Goal: Task Accomplishment & Management: Use online tool/utility

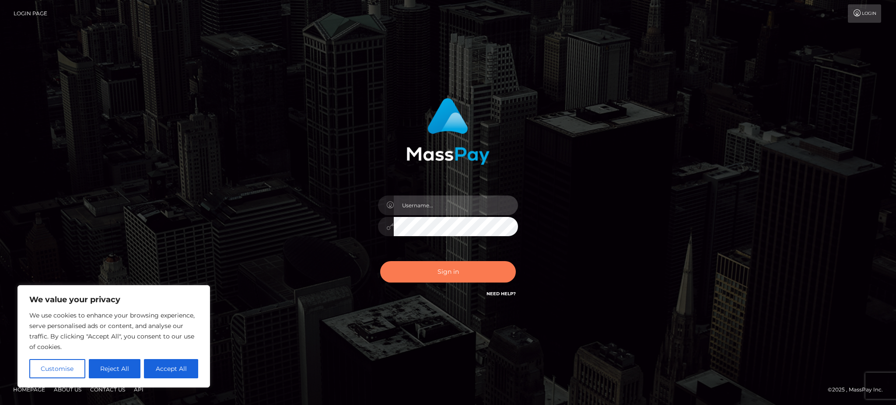
type input "Gaizelle"
click at [454, 269] on button "Sign in" at bounding box center [448, 271] width 136 height 21
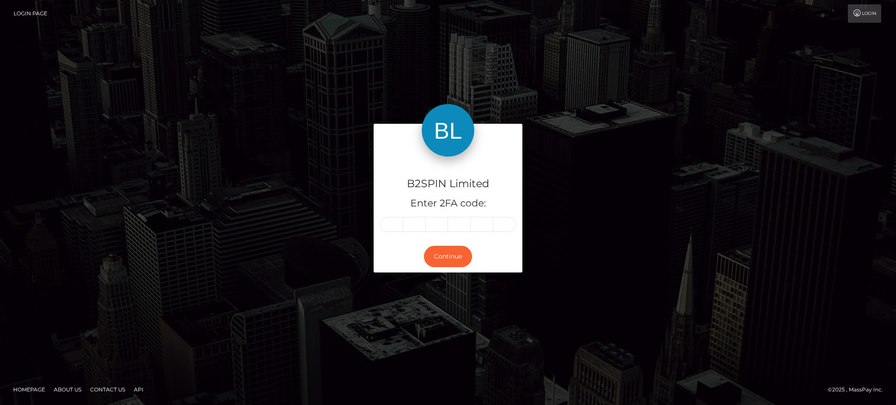
click at [392, 235] on div "B2SPIN Limited Enter 2FA code:" at bounding box center [448, 199] width 149 height 84
click at [393, 233] on div "B2SPIN Limited Enter 2FA code:" at bounding box center [448, 199] width 149 height 84
click at [394, 227] on input "text" at bounding box center [391, 224] width 23 height 15
click at [397, 229] on input "text" at bounding box center [391, 224] width 23 height 15
type input "7"
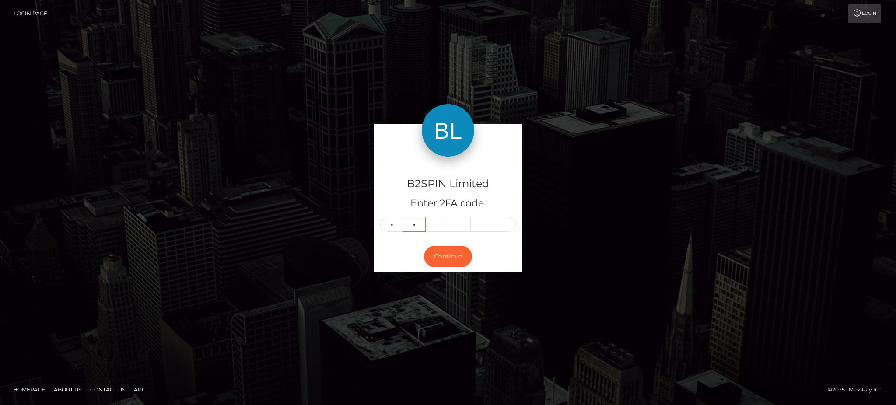
type input "4"
type input "0"
type input "5"
type input "4"
type input "6"
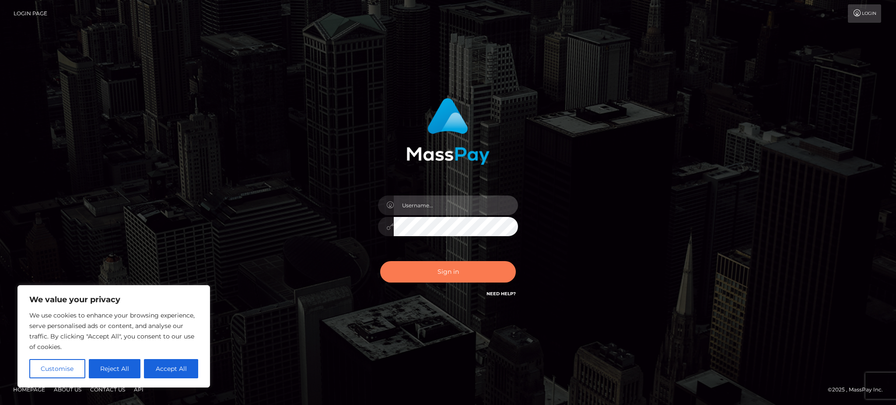
type input "Gaizelle"
click at [454, 279] on button "Sign in" at bounding box center [448, 271] width 136 height 21
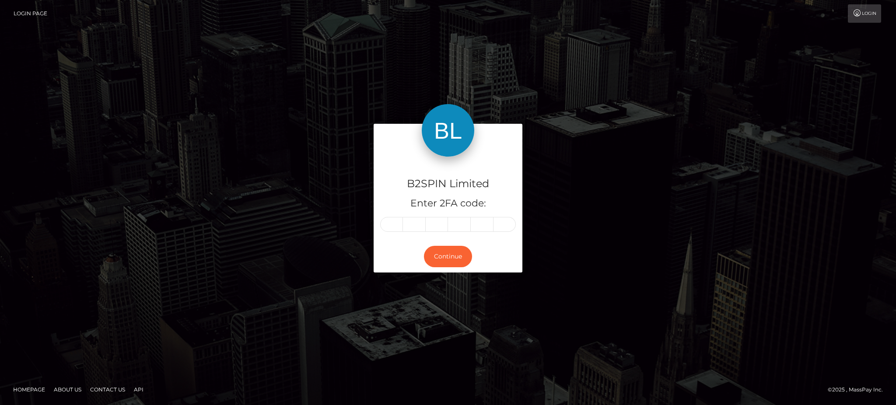
click at [396, 234] on div "B2SPIN Limited Enter 2FA code:" at bounding box center [448, 199] width 149 height 84
click at [388, 228] on input "text" at bounding box center [391, 224] width 23 height 15
type input "9"
type input "6"
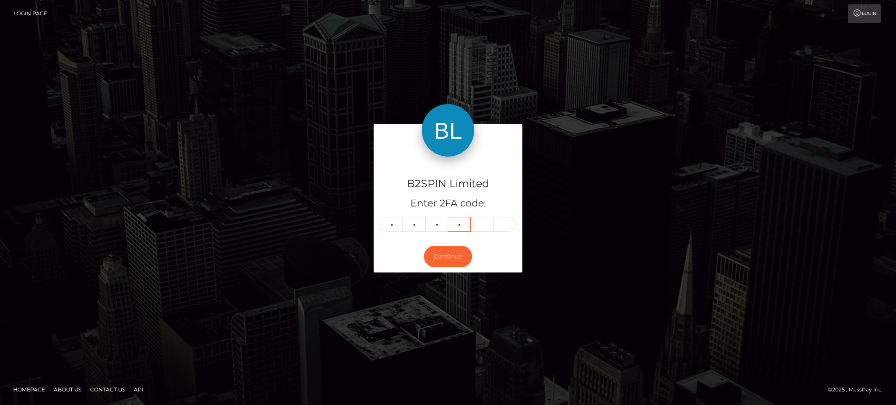
type input "0"
type input "3"
type input "9"
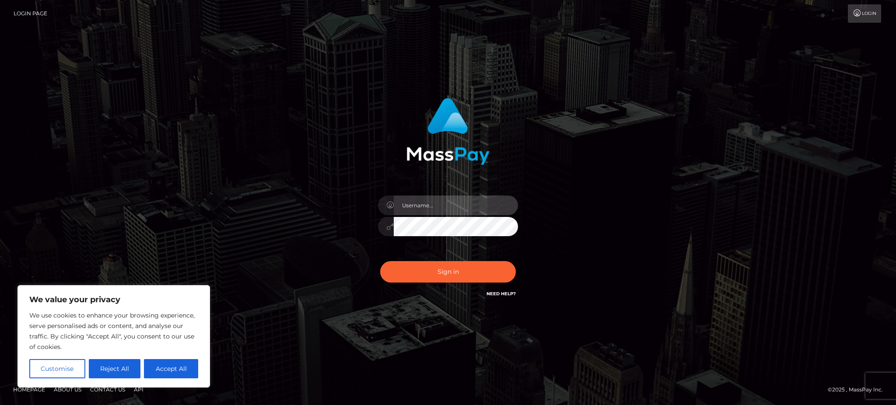
type input "Gaizelle"
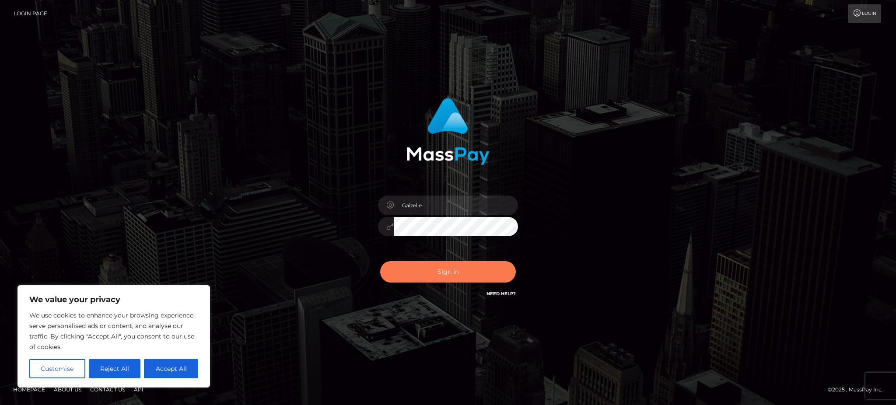
click at [428, 261] on button "Sign in" at bounding box center [448, 271] width 136 height 21
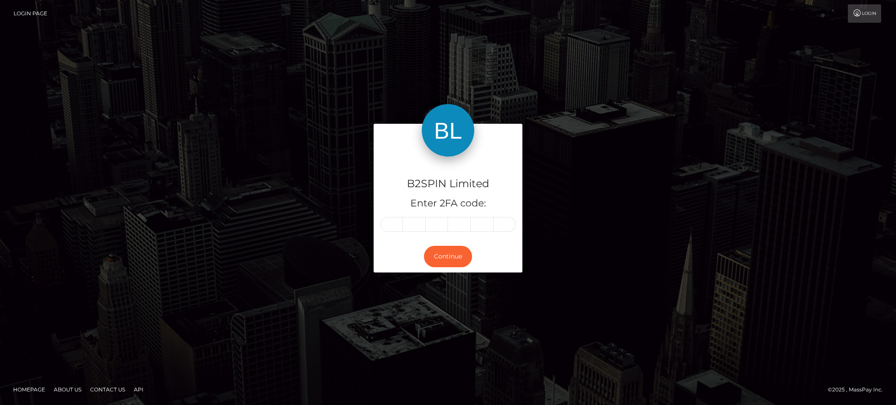
click at [395, 228] on input "text" at bounding box center [391, 224] width 23 height 15
type input "9"
type input "6"
type input "0"
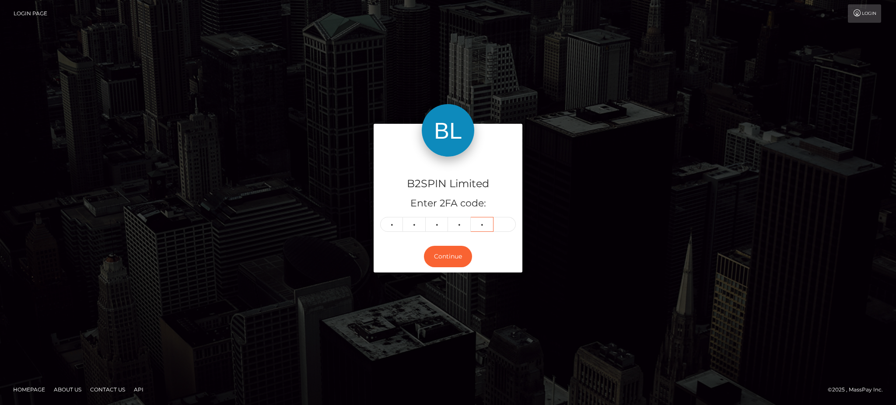
type input "3"
type input "9"
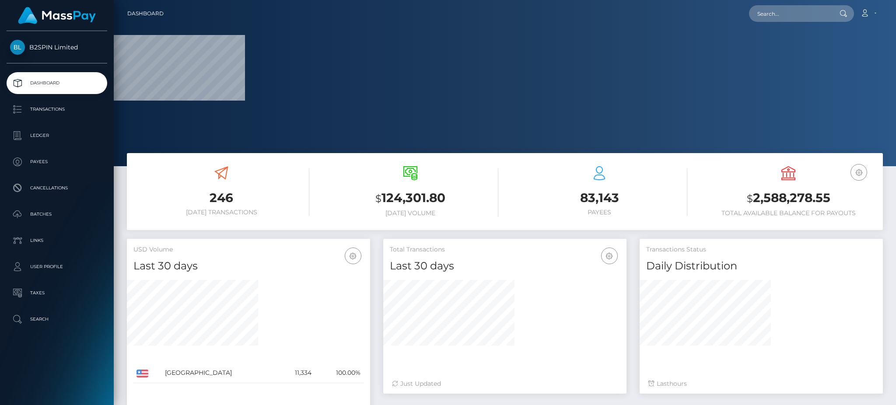
click at [762, 194] on h3 "$ 2,588,278.55" at bounding box center [788, 198] width 176 height 18
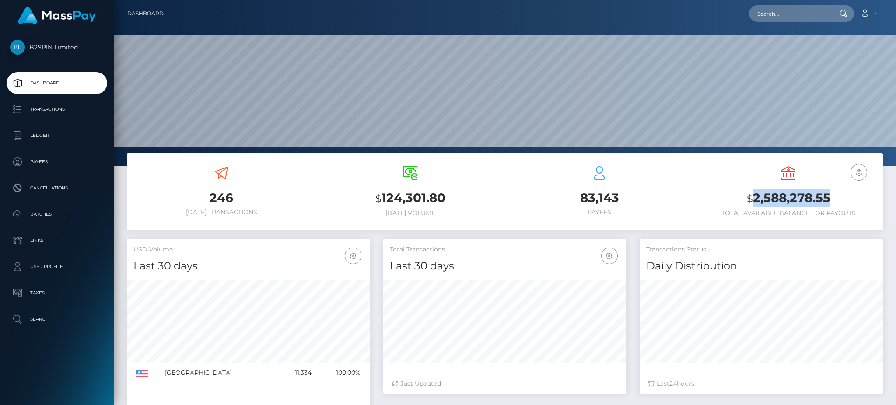
copy h3 "2,588,278.55"
